Goal: Communication & Community: Connect with others

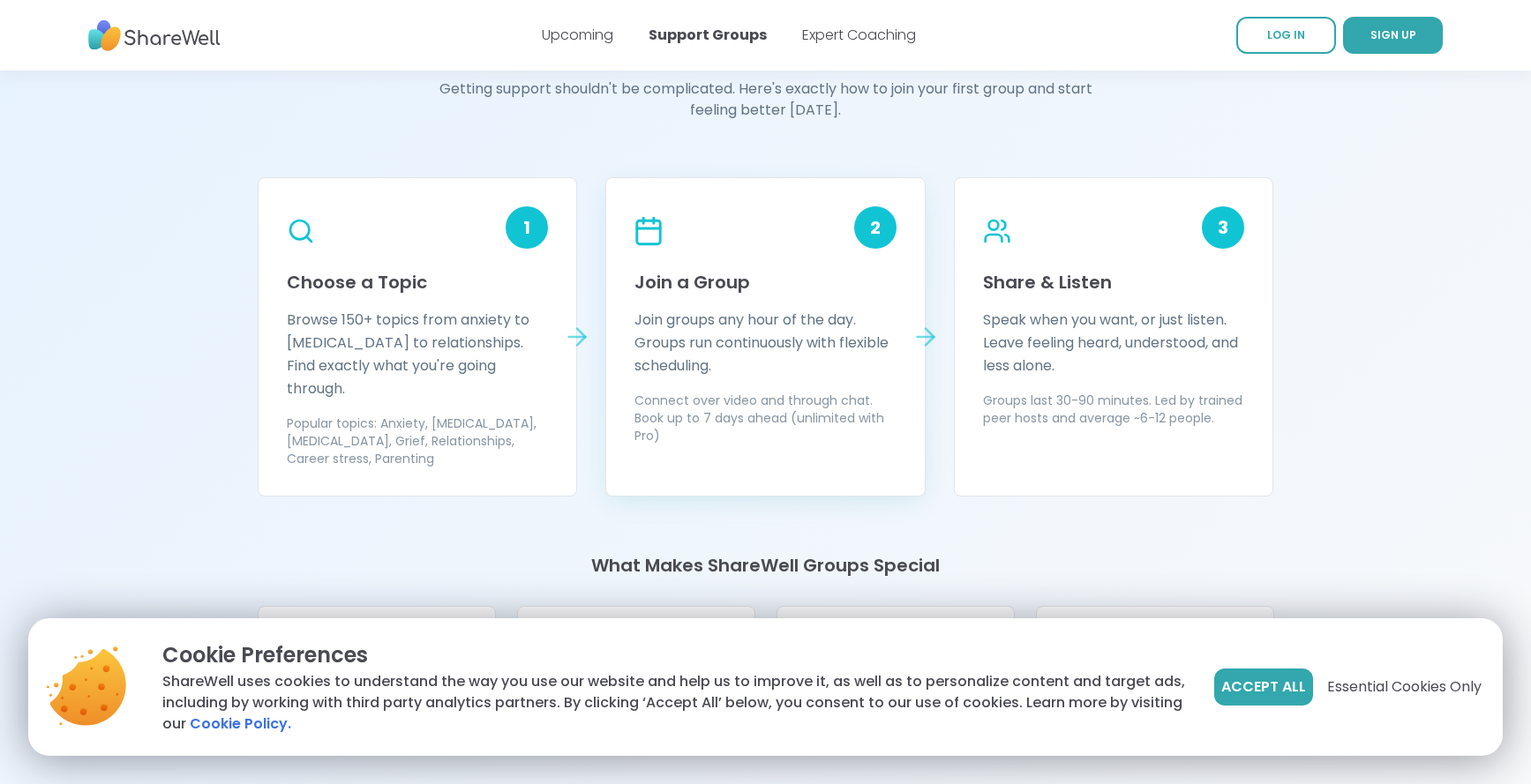
scroll to position [1500, 0]
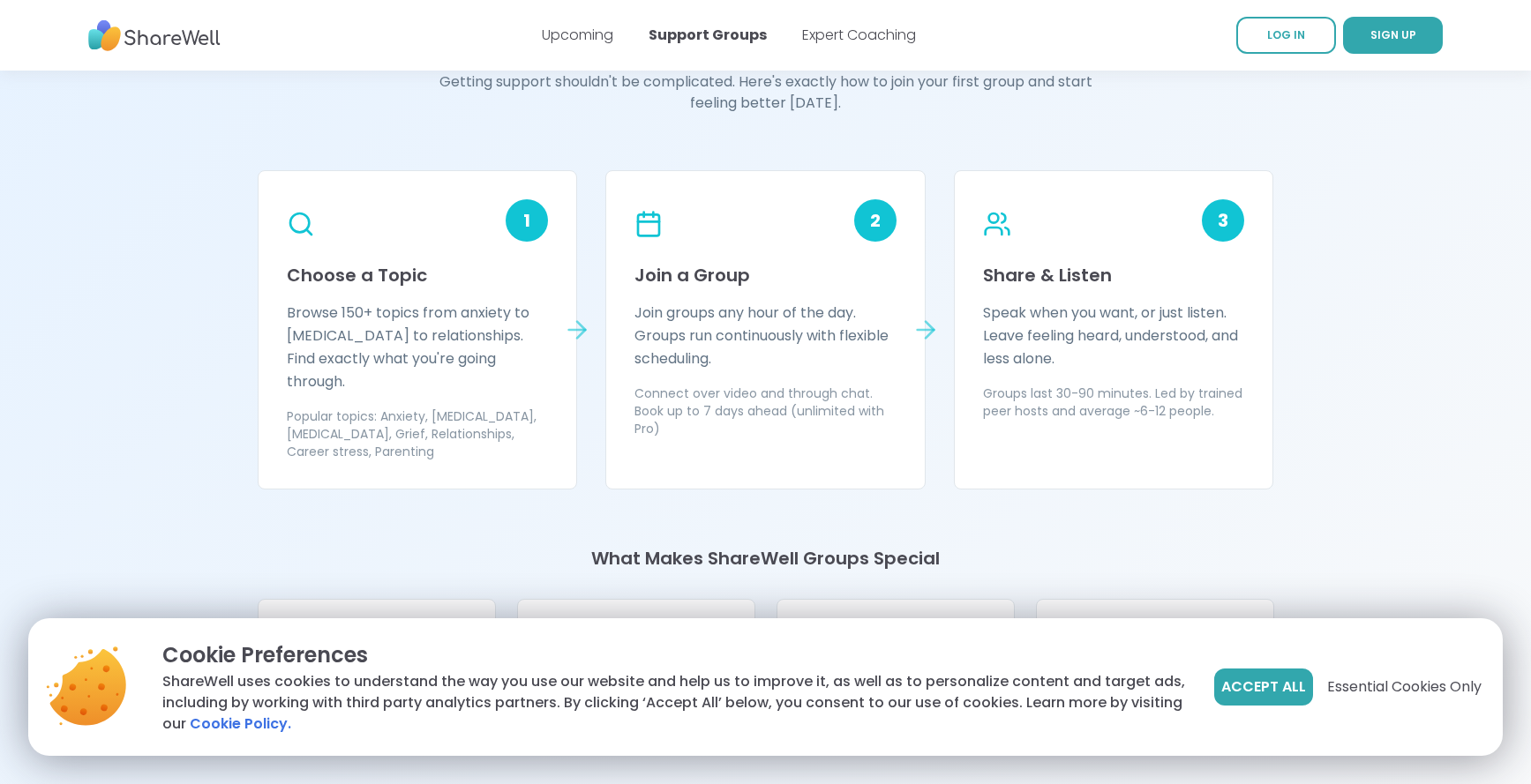
click at [580, 316] on icon at bounding box center [577, 330] width 28 height 28
click at [902, 208] on div "2 Join a Group Join groups any hour of the day. Groups run continuously with fl…" at bounding box center [765, 330] width 320 height 320
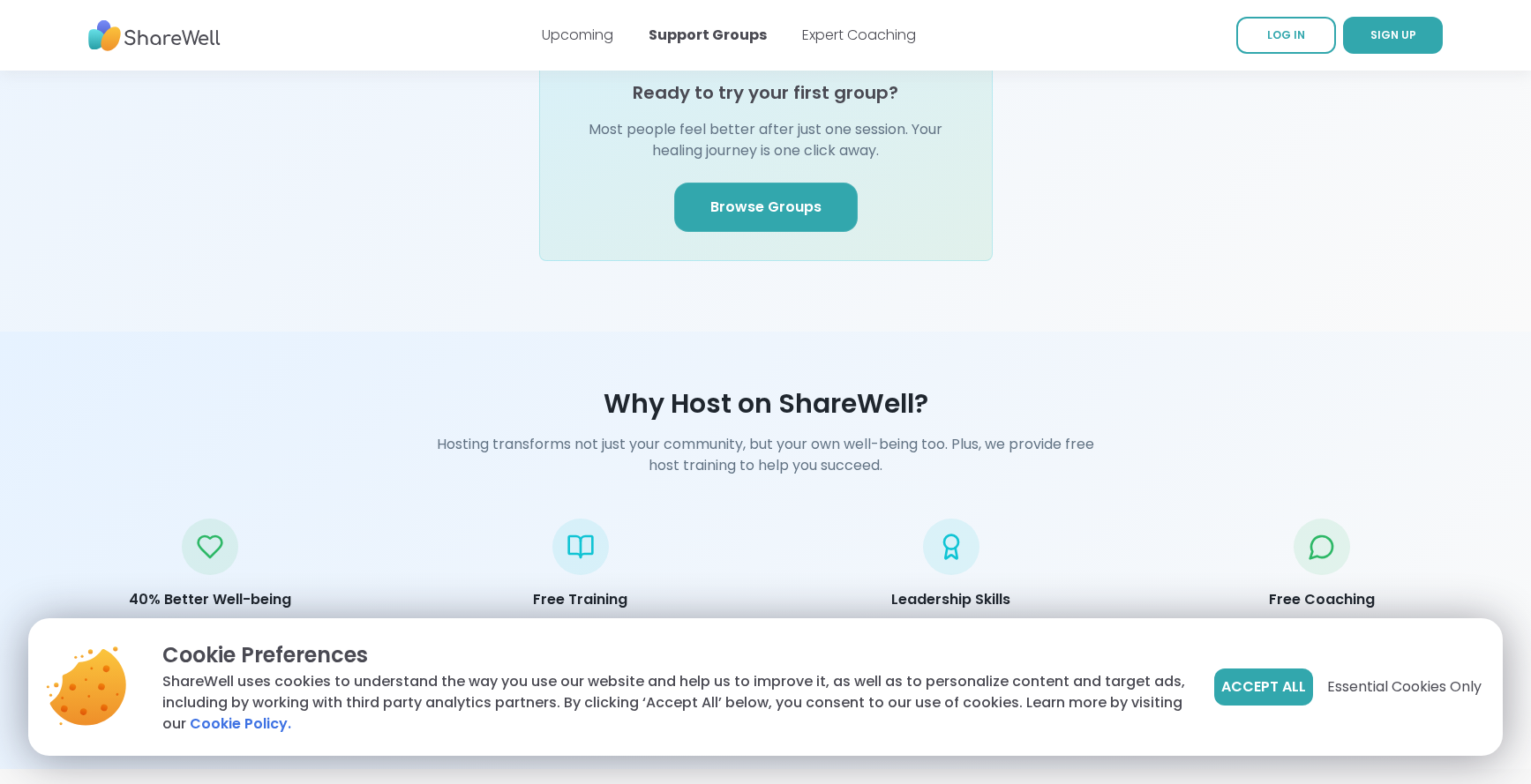
scroll to position [2205, 0]
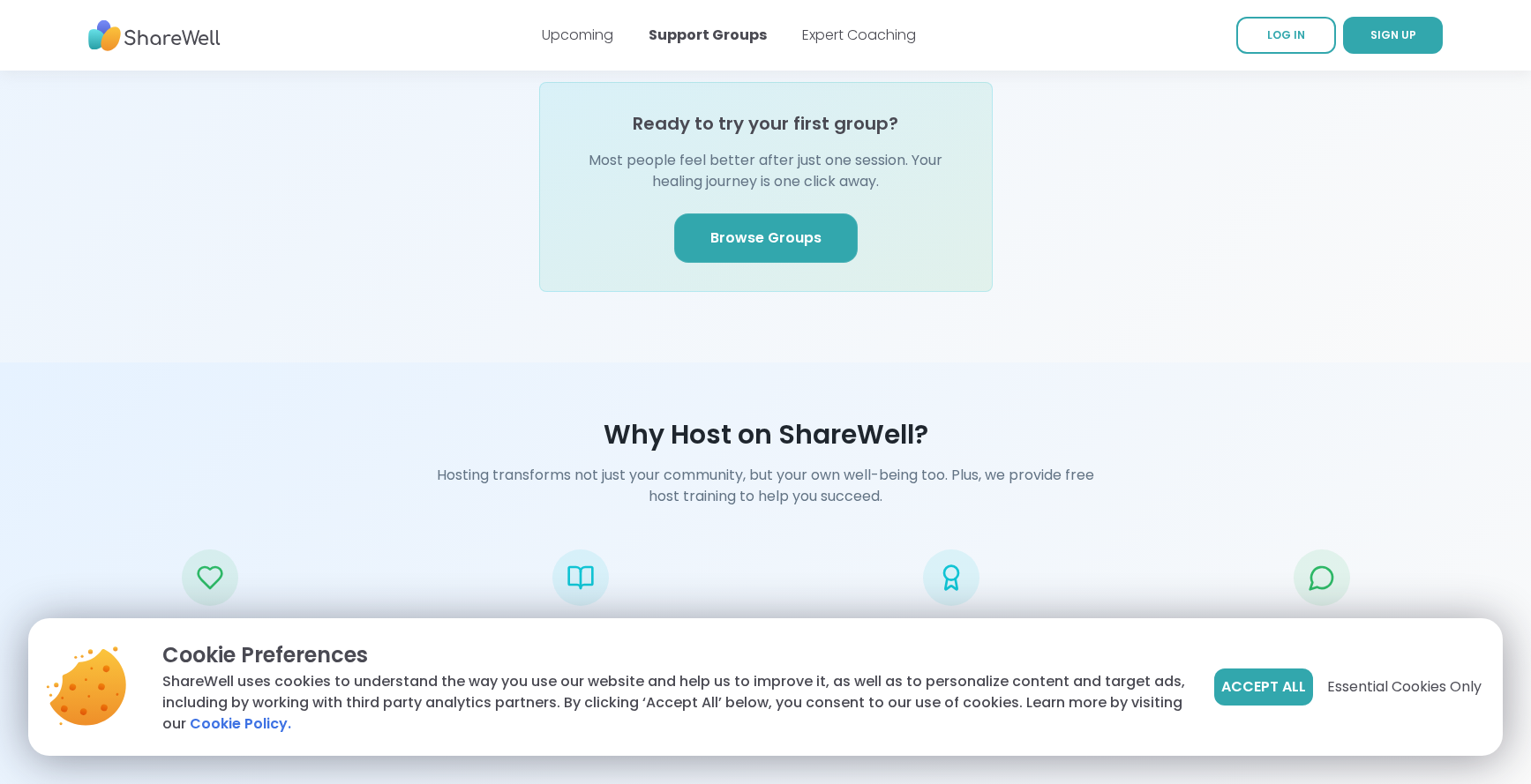
click at [778, 227] on span "Browse Groups" at bounding box center [766, 238] width 111 height 21
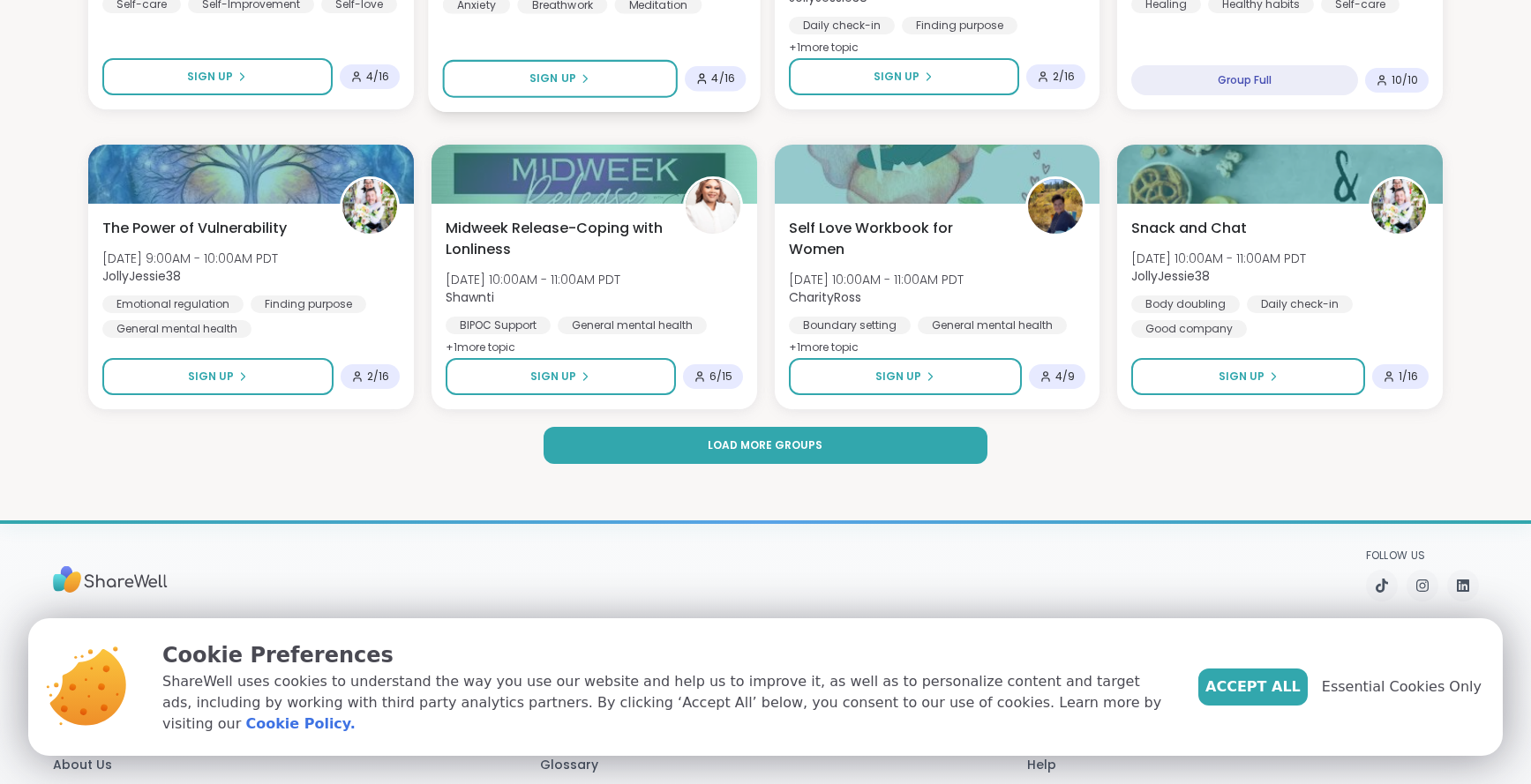
scroll to position [2558, 0]
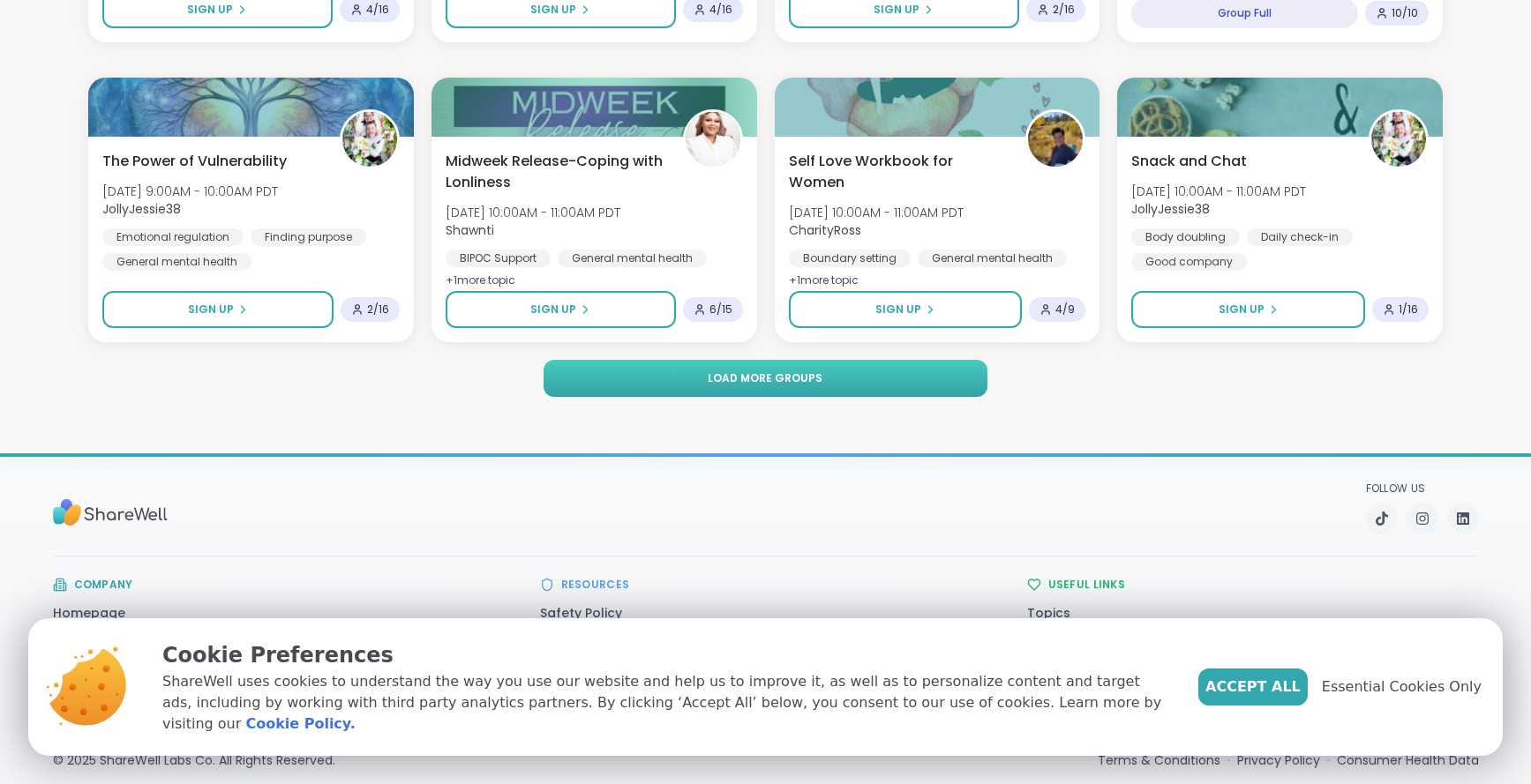
click at [735, 378] on span "Load more groups" at bounding box center [765, 378] width 115 height 16
click at [790, 375] on span "Load more groups" at bounding box center [765, 378] width 115 height 16
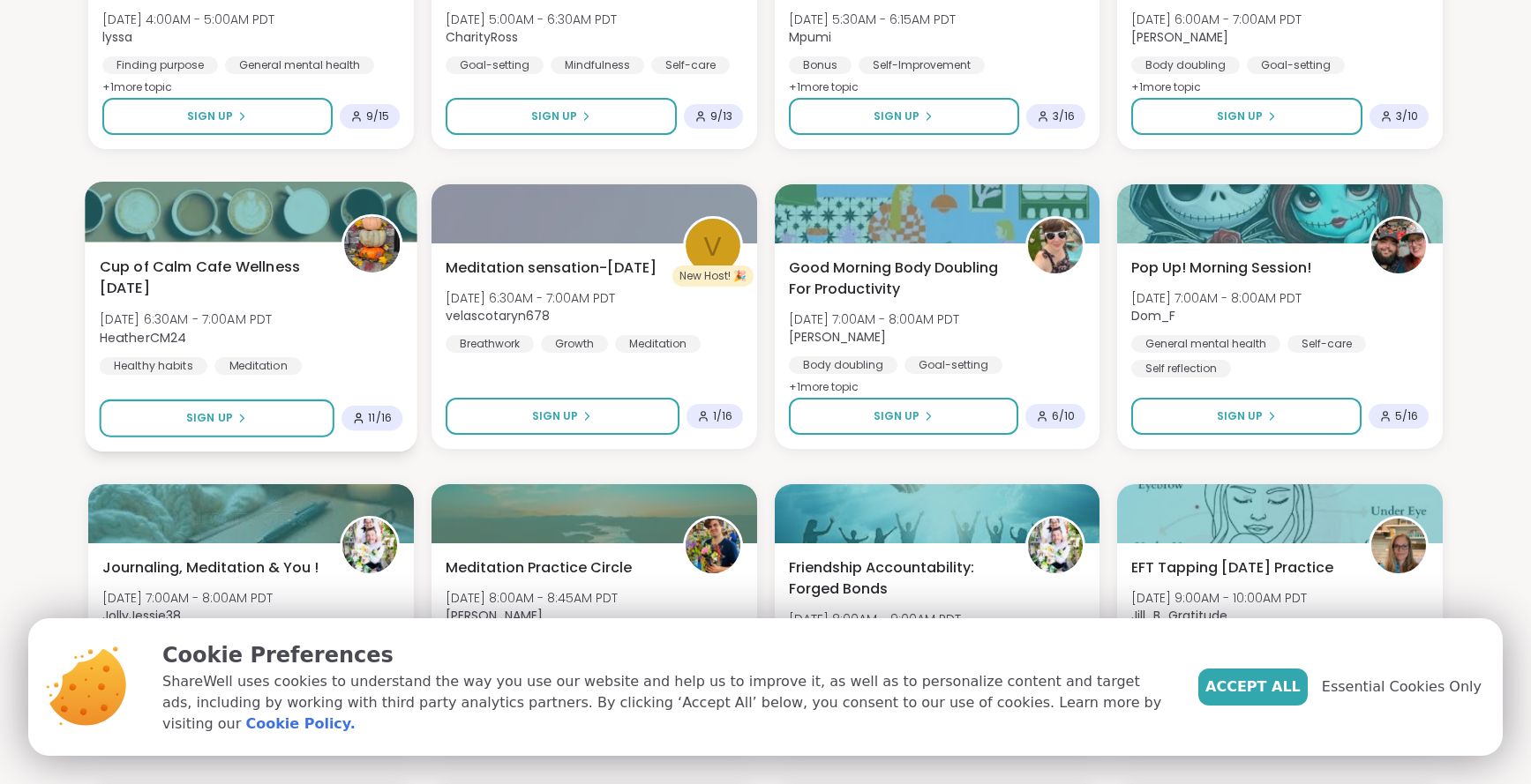
scroll to position [1852, 0]
